Goal: Find specific page/section: Find specific page/section

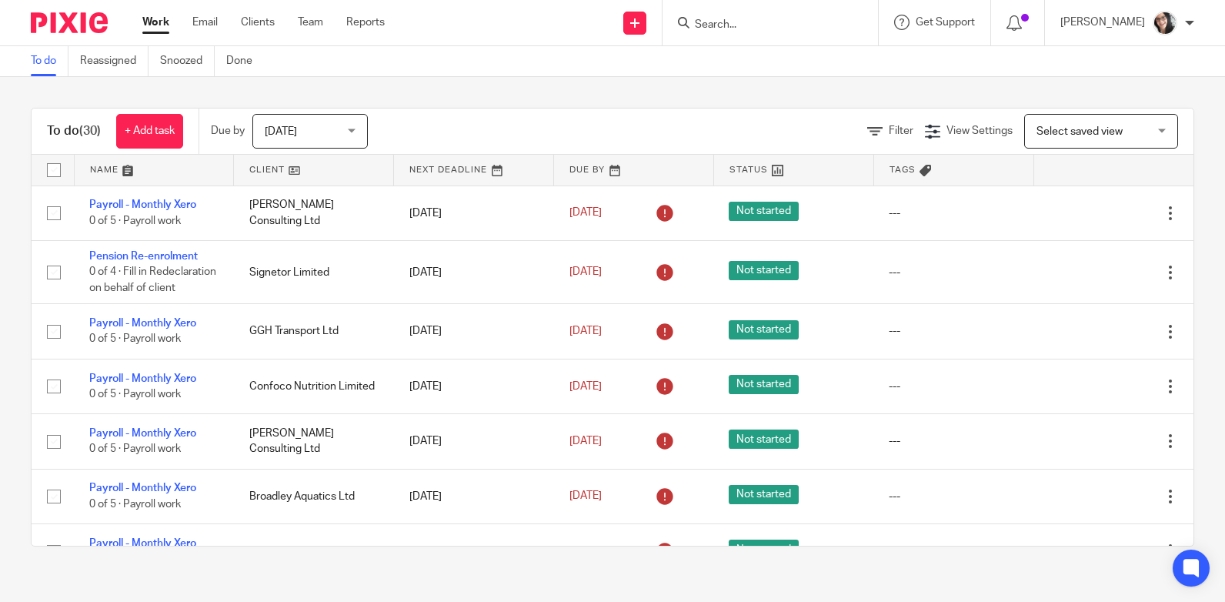
click at [693, 25] on input "Search" at bounding box center [762, 25] width 138 height 14
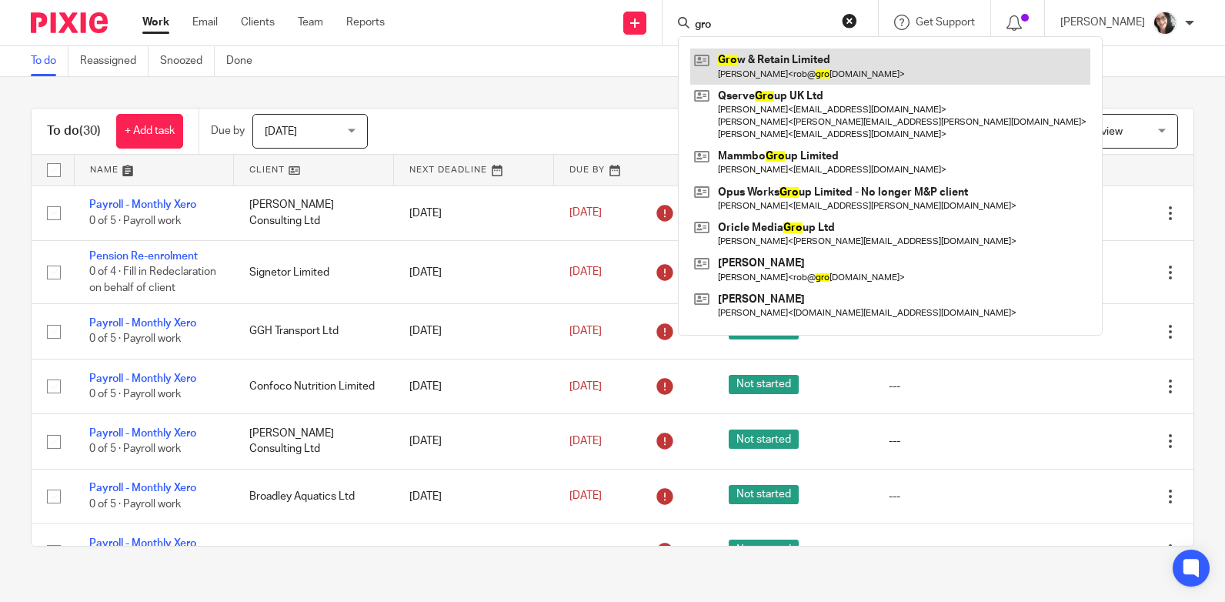
type input "gro"
click at [740, 55] on link at bounding box center [890, 65] width 400 height 35
click at [779, 62] on link at bounding box center [890, 65] width 400 height 35
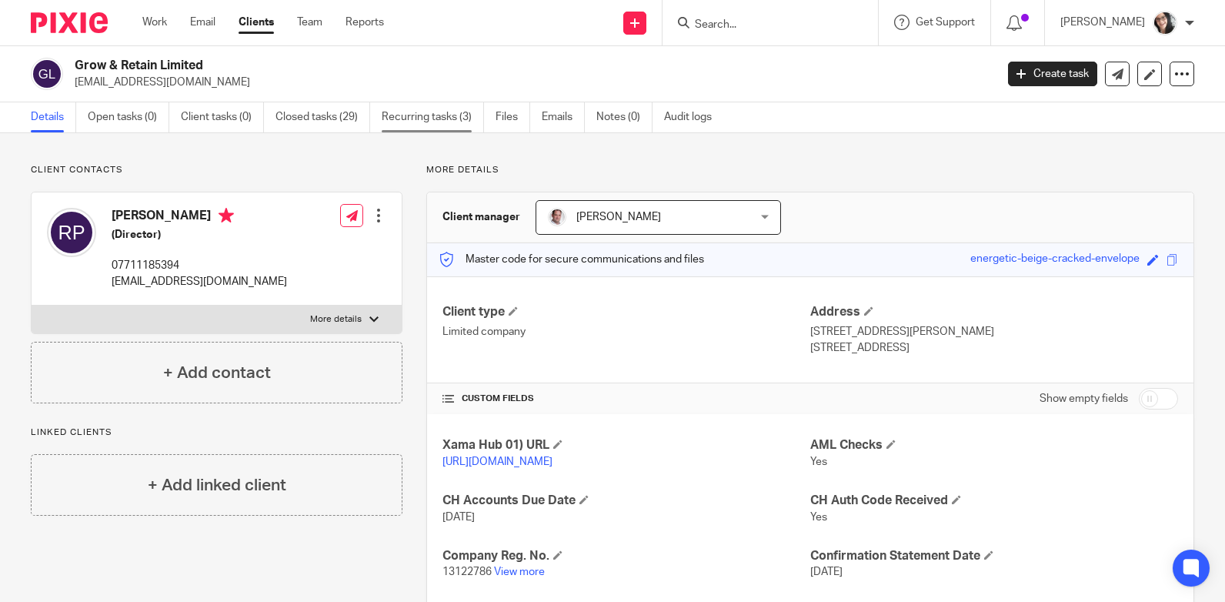
click at [452, 120] on link "Recurring tasks (3)" at bounding box center [433, 117] width 102 height 30
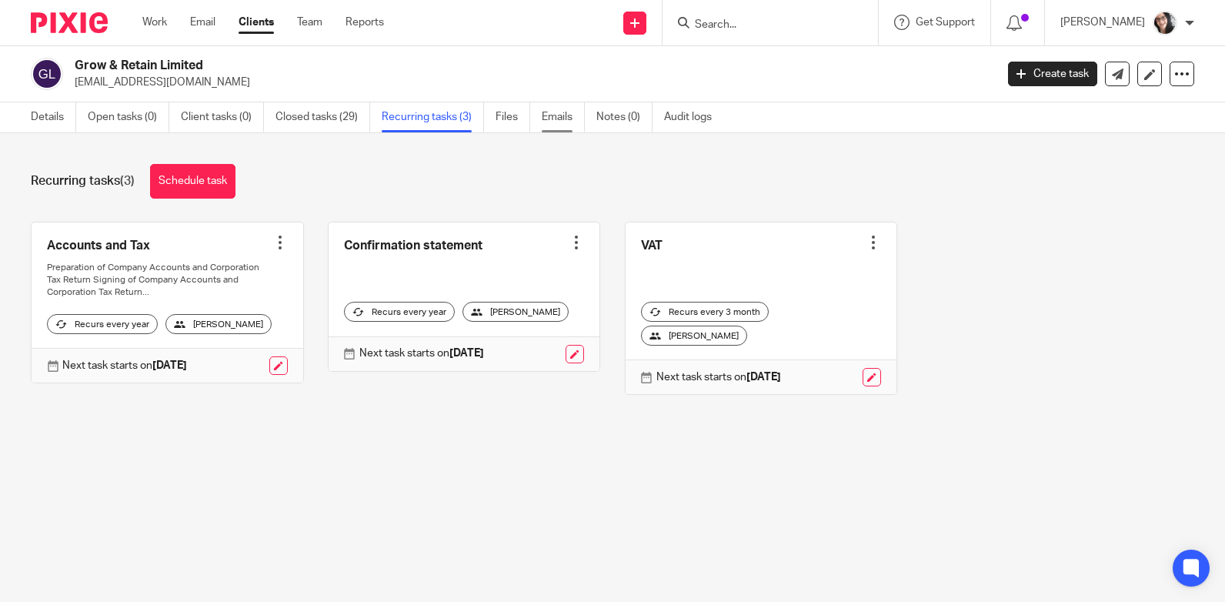
click at [558, 113] on link "Emails" at bounding box center [563, 117] width 43 height 30
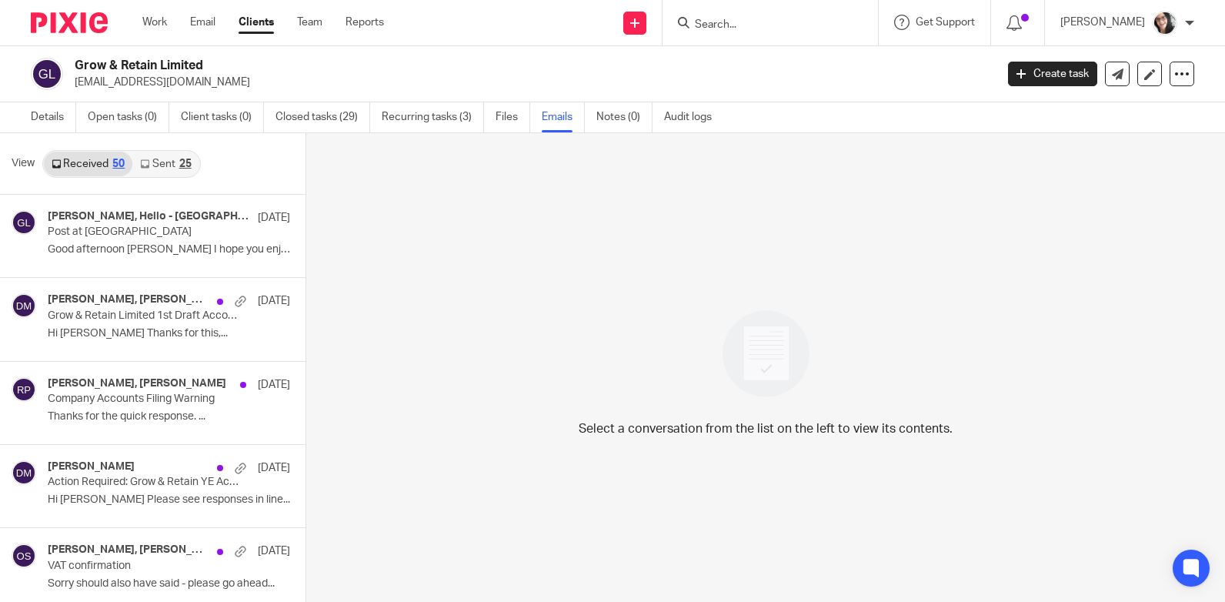
click at [182, 162] on div "25" at bounding box center [185, 163] width 12 height 11
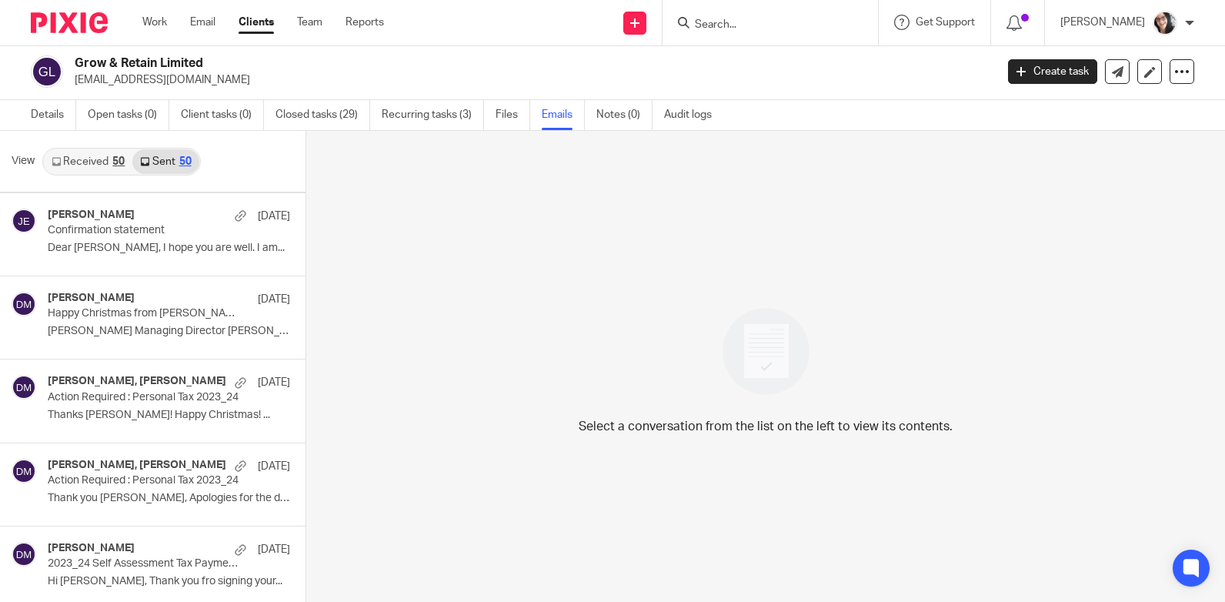
scroll to position [2385, 0]
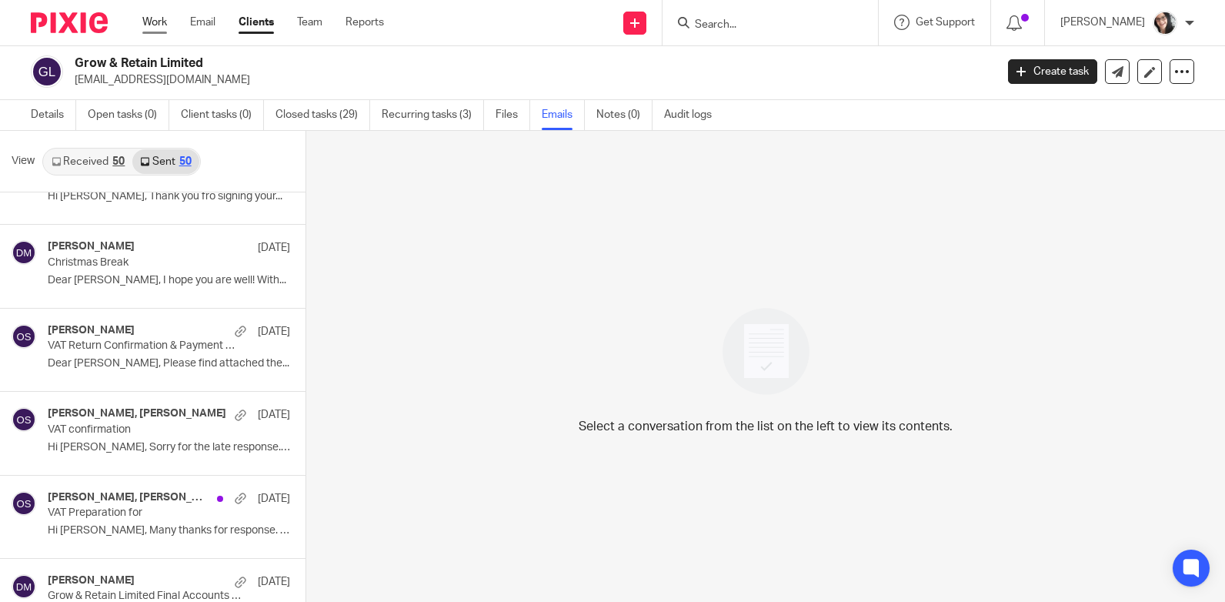
click at [162, 18] on link "Work" at bounding box center [154, 22] width 25 height 15
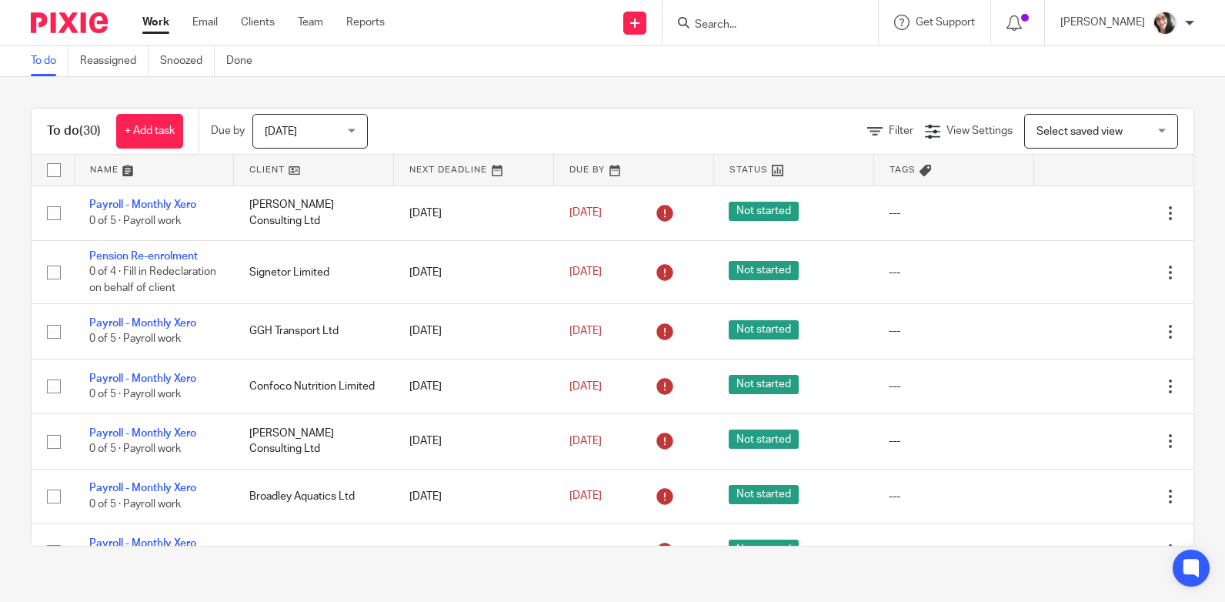
click at [270, 168] on link at bounding box center [313, 170] width 159 height 31
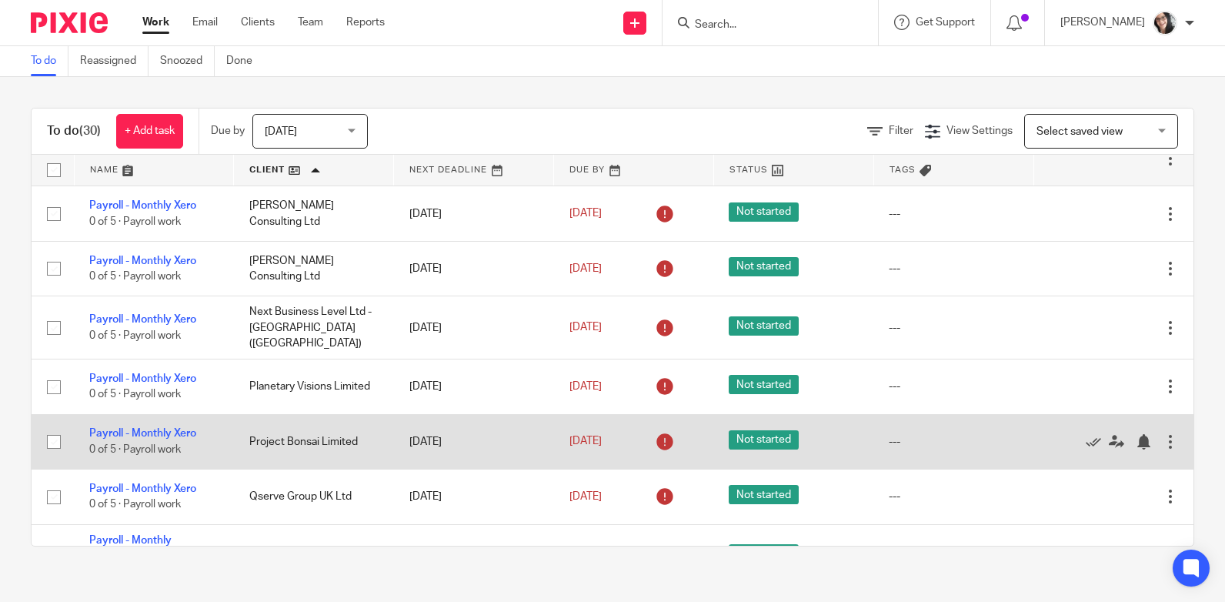
scroll to position [154, 0]
